Goal: Information Seeking & Learning: Learn about a topic

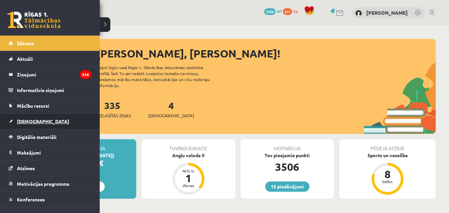
click at [34, 116] on link "[DEMOGRAPHIC_DATA]" at bounding box center [50, 121] width 83 height 15
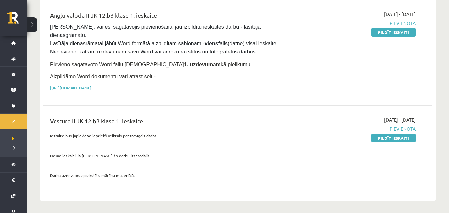
scroll to position [100, 0]
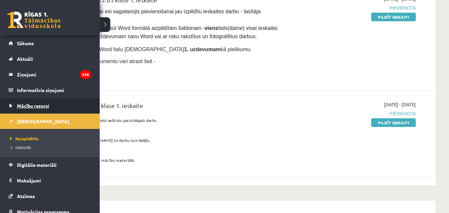
click at [34, 103] on span "Mācību resursi" at bounding box center [33, 106] width 32 height 6
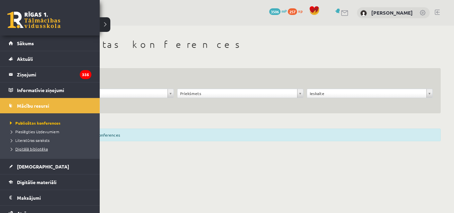
click at [23, 148] on span "Digitālā bibliotēka" at bounding box center [28, 148] width 40 height 5
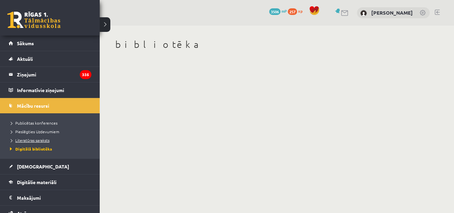
click at [17, 141] on span "Literatūras saraksts" at bounding box center [28, 140] width 41 height 5
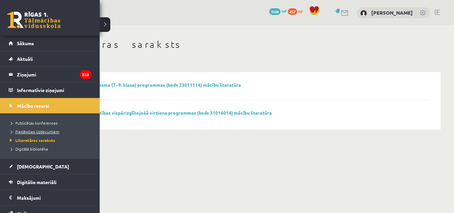
click at [30, 129] on span "Pieslēgties Uzdevumiem" at bounding box center [33, 131] width 51 height 5
click at [28, 150] on span "Digitālā bibliotēka" at bounding box center [28, 148] width 40 height 5
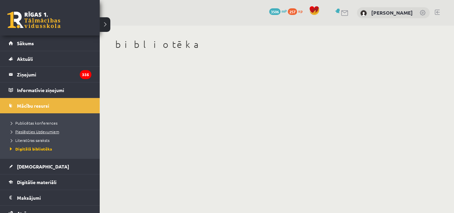
click at [40, 130] on span "Pieslēgties Uzdevumiem" at bounding box center [33, 131] width 51 height 5
click at [33, 140] on span "Literatūras saraksts" at bounding box center [28, 140] width 41 height 5
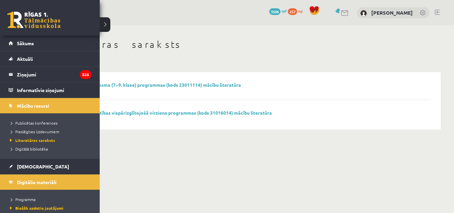
click at [32, 145] on li "Digitālā bibliotēka" at bounding box center [50, 149] width 85 height 9
click at [39, 101] on link "Mācību resursi" at bounding box center [50, 105] width 83 height 15
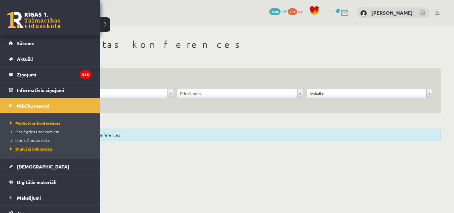
click at [29, 146] on link "Digitālā bibliotēka" at bounding box center [50, 149] width 85 height 6
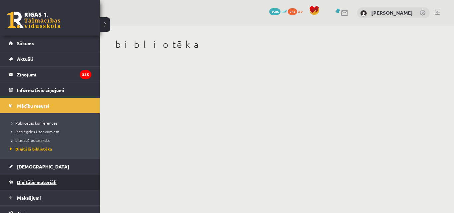
click at [36, 184] on span "Digitālie materiāli" at bounding box center [37, 182] width 40 height 6
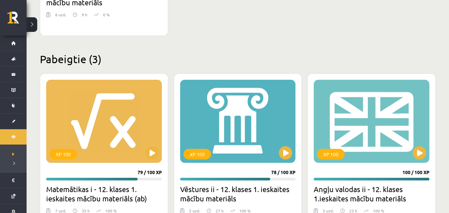
scroll to position [987, 0]
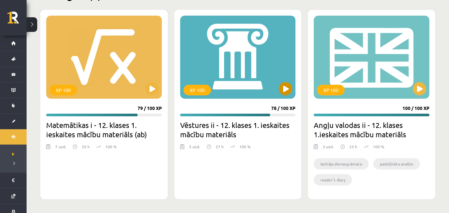
click at [245, 78] on div "XP 100" at bounding box center [238, 57] width 116 height 83
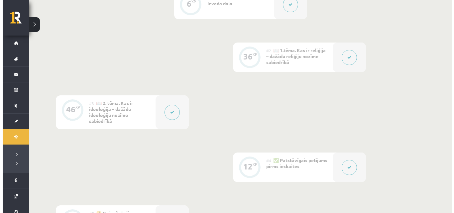
scroll to position [328, 0]
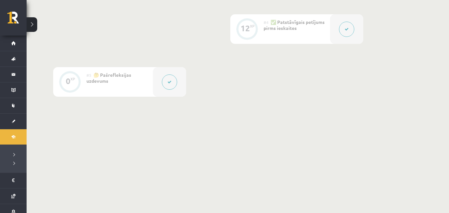
click at [326, 24] on div "#4 ✅ Patstāvīgais petījums pirms ieskaites" at bounding box center [297, 29] width 66 height 30
click at [344, 29] on button at bounding box center [346, 29] width 15 height 15
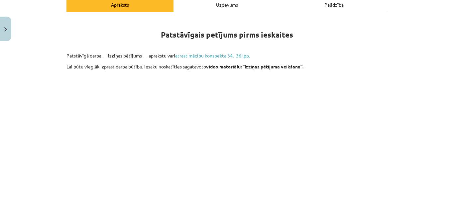
scroll to position [66, 0]
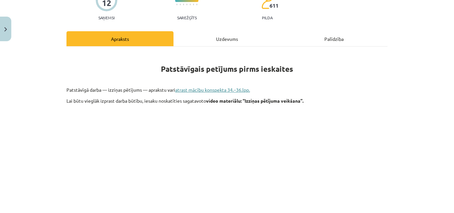
click at [228, 89] on link "atrast mācību konspekta 34.–36.lpp." at bounding box center [212, 90] width 75 height 6
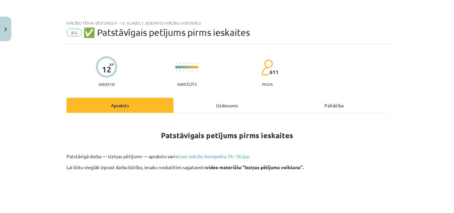
scroll to position [33, 0]
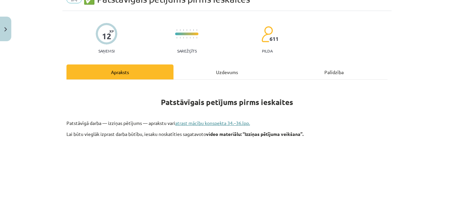
click at [213, 121] on link "atrast mācību konspekta 34.–36.lpp." at bounding box center [212, 123] width 75 height 6
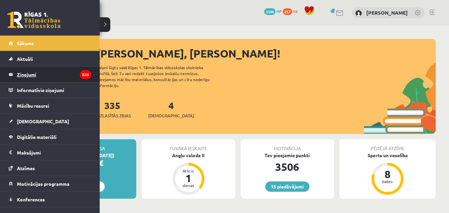
click at [29, 77] on legend "Ziņojumi 335" at bounding box center [54, 74] width 74 height 15
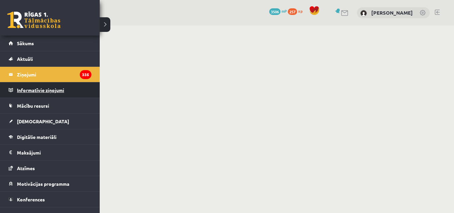
click at [27, 89] on legend "Informatīvie ziņojumi 0" at bounding box center [54, 89] width 74 height 15
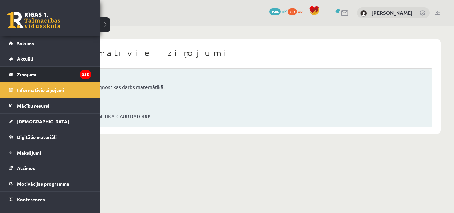
click at [19, 82] on legend "Ziņojumi 335" at bounding box center [54, 74] width 74 height 15
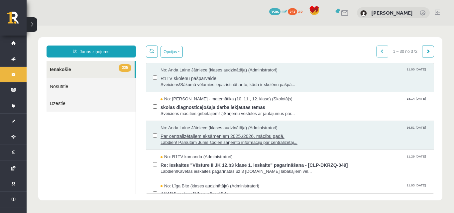
click at [219, 136] on span "Par centralizētajiem eksāmeniem 2025./2026. mācību gadā." at bounding box center [294, 135] width 267 height 8
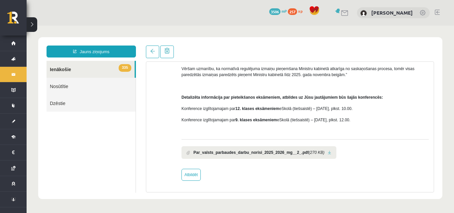
click at [328, 153] on link at bounding box center [330, 153] width 4 height 4
